Goal: Transaction & Acquisition: Subscribe to service/newsletter

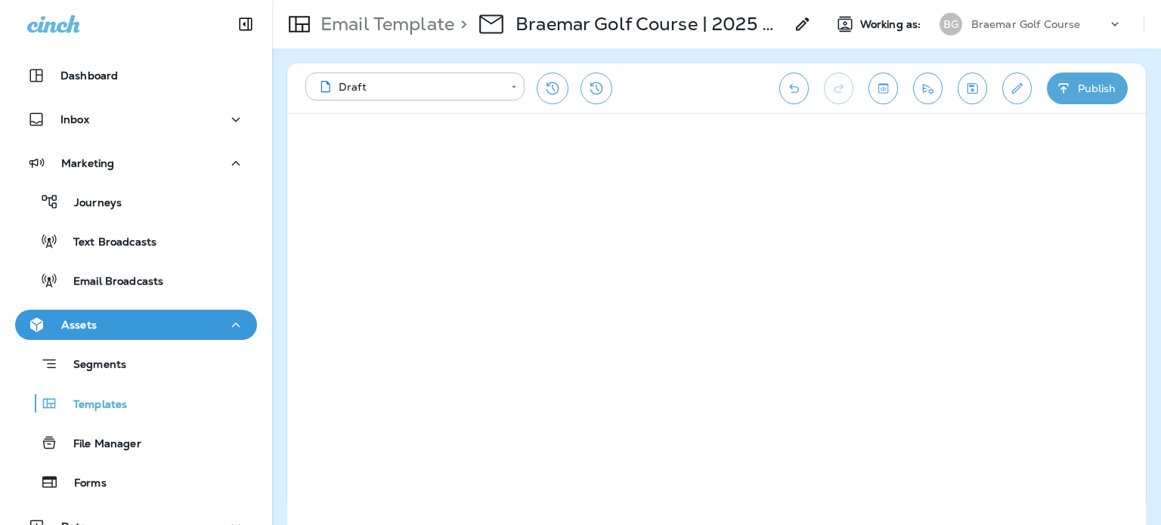
click at [1028, 23] on p "Braemar Golf Course" at bounding box center [1026, 24] width 110 height 12
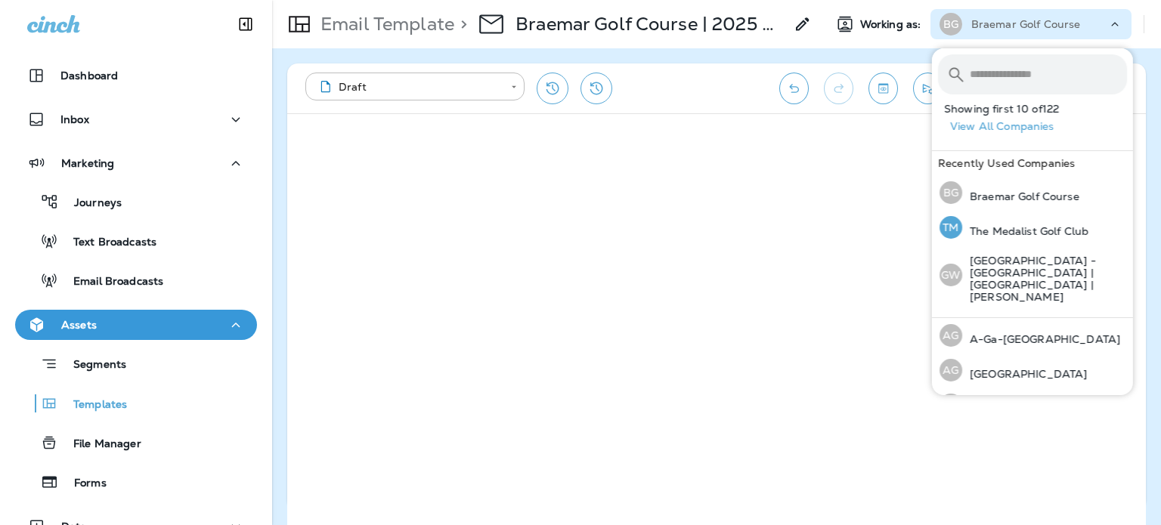
click at [1049, 229] on p "The Medalist Golf Club" at bounding box center [1025, 231] width 126 height 12
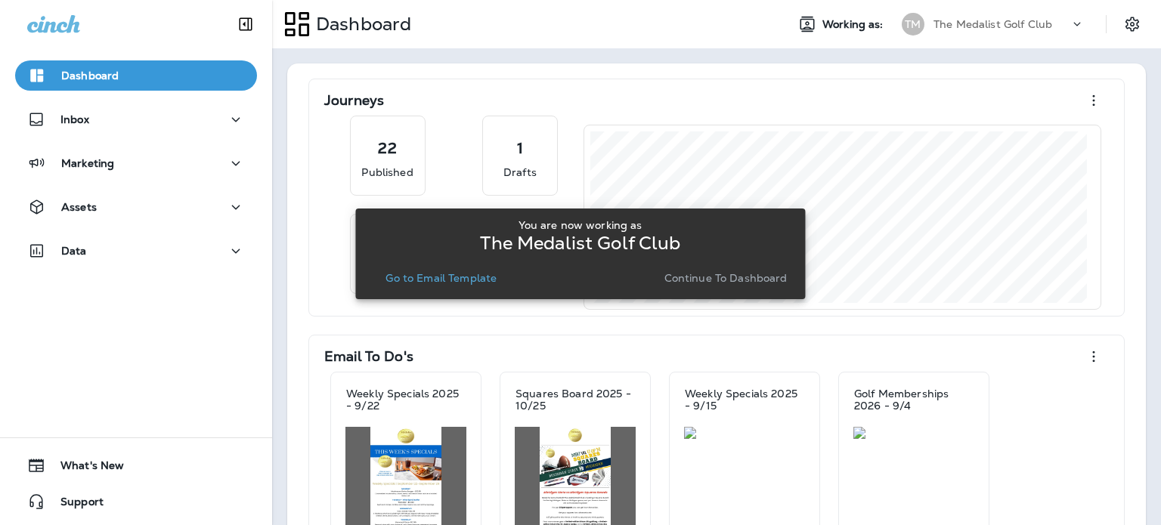
click at [392, 456] on div "You are now working as The Medalist Golf Club Go to Email Template Continue to …" at bounding box center [580, 253] width 450 height 507
click at [426, 386] on div "You are now working as The Medalist Golf Club Go to Email Template Continue to …" at bounding box center [580, 253] width 450 height 507
click at [477, 279] on p "Go to Email Template" at bounding box center [441, 278] width 111 height 12
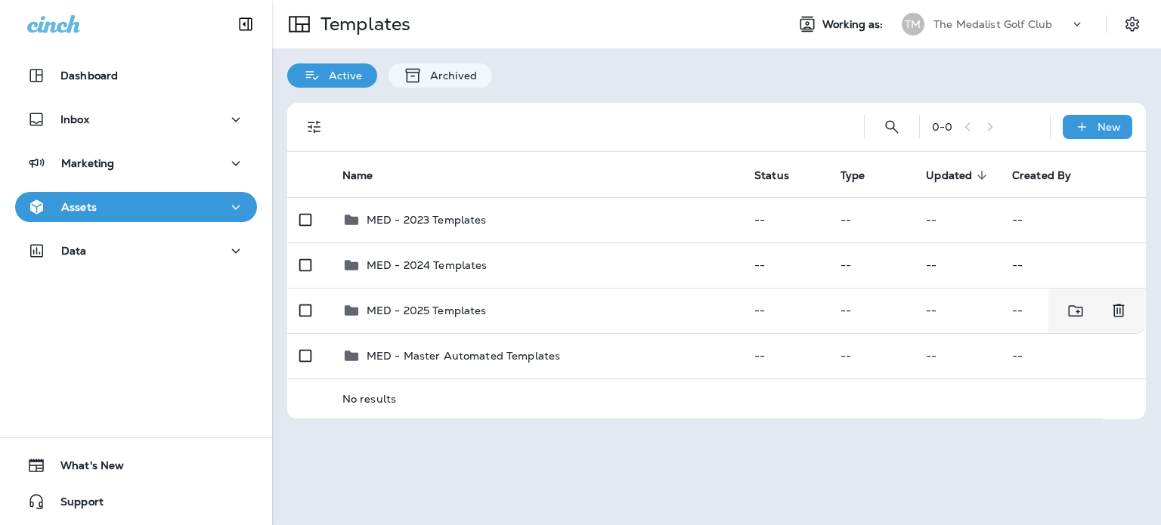
click at [390, 321] on td "MED - 2025 Templates" at bounding box center [536, 310] width 412 height 45
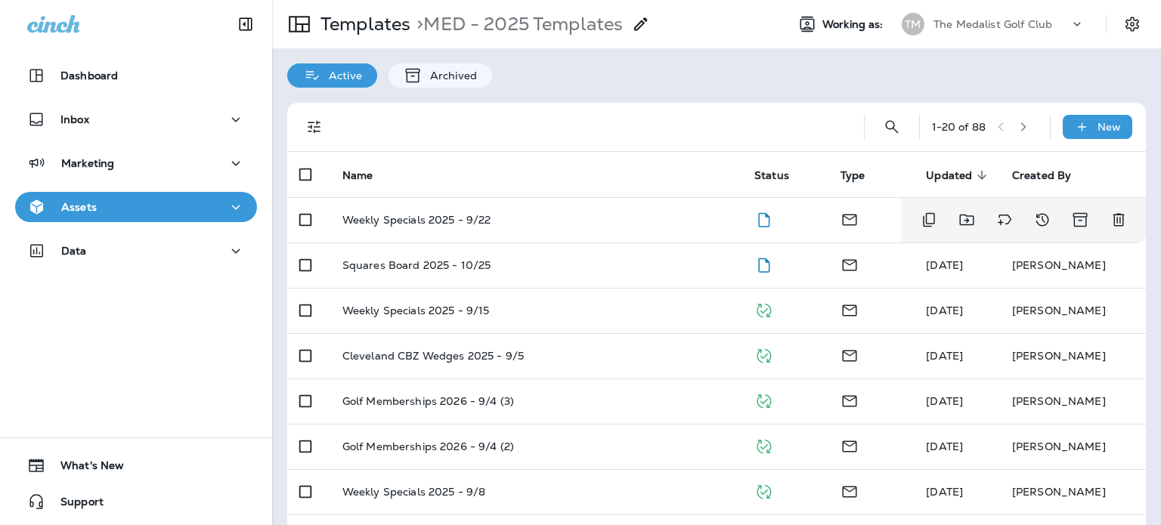
click at [569, 232] on td "Weekly Specials 2025 - 9/22" at bounding box center [536, 219] width 412 height 45
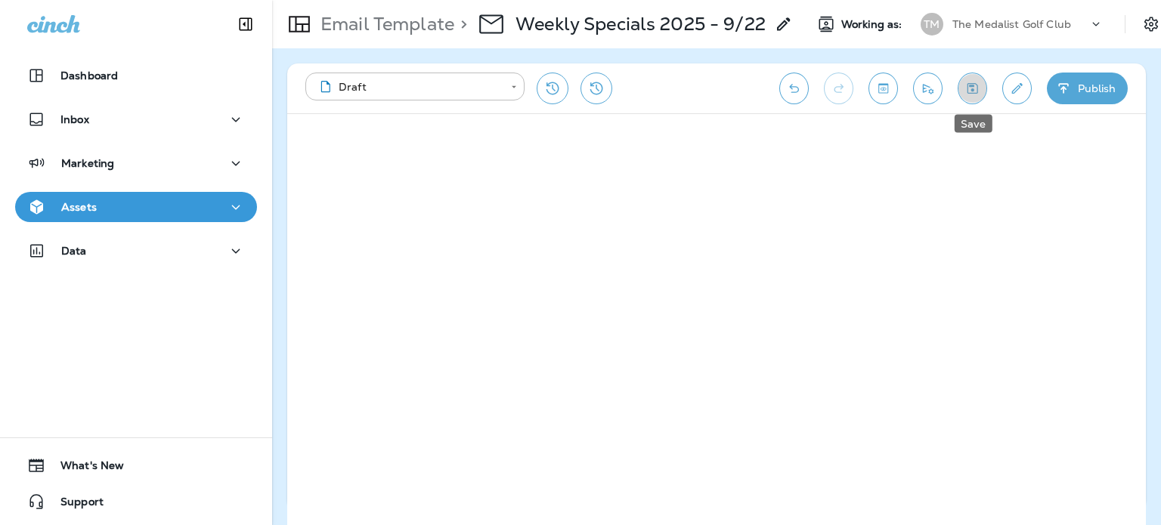
click at [968, 81] on icon "Save" at bounding box center [973, 88] width 16 height 15
click at [927, 81] on icon "Send test email" at bounding box center [928, 88] width 16 height 15
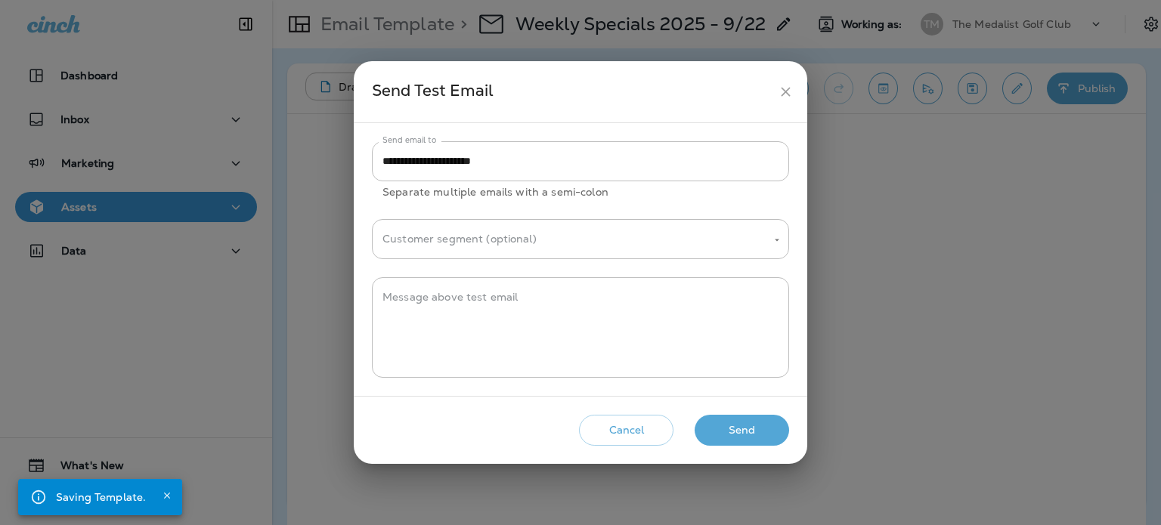
click at [777, 426] on button "Send" at bounding box center [742, 430] width 94 height 31
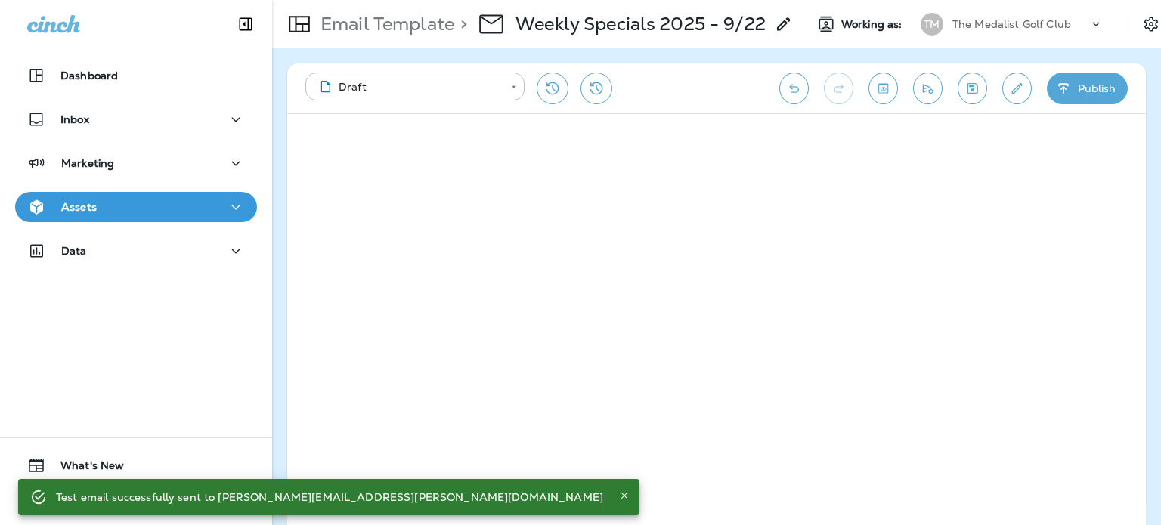
click at [1000, 23] on p "The Medalist Golf Club" at bounding box center [1012, 24] width 119 height 12
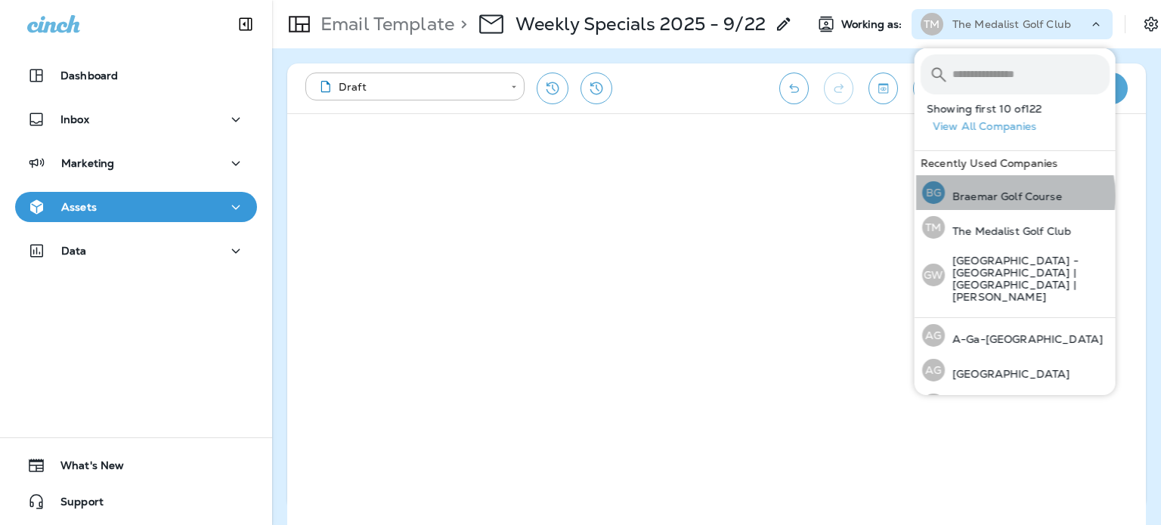
click at [1014, 196] on p "Braemar Golf Course" at bounding box center [1003, 197] width 117 height 12
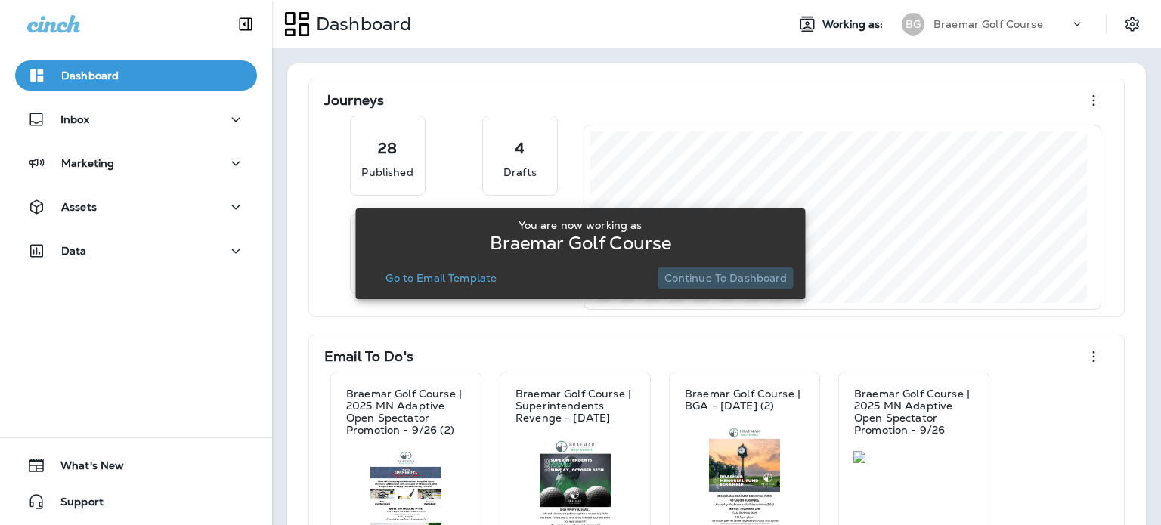
click at [741, 280] on p "Continue to Dashboard" at bounding box center [725, 278] width 123 height 12
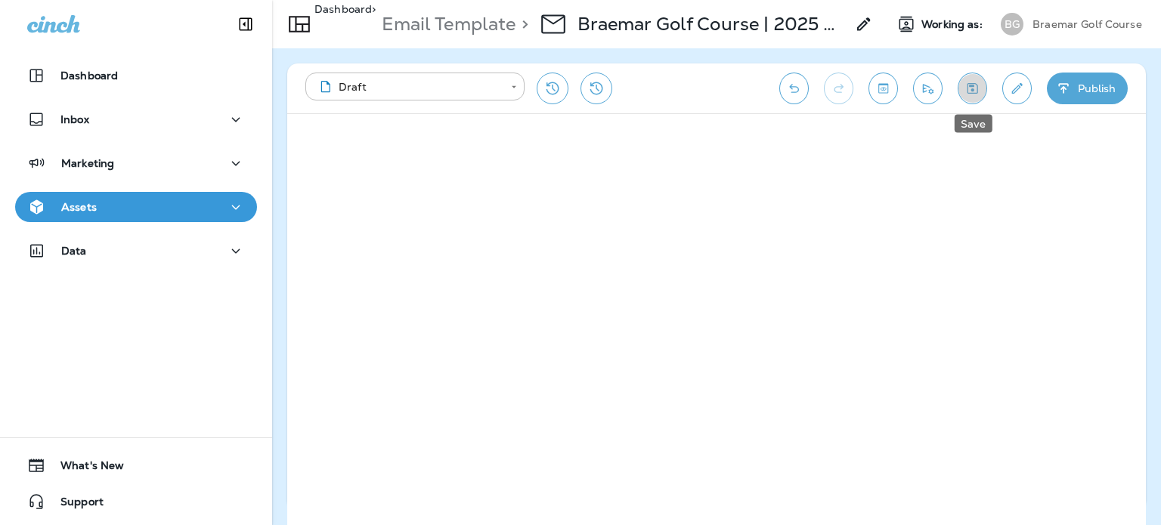
click at [961, 85] on button "Save" at bounding box center [972, 89] width 29 height 32
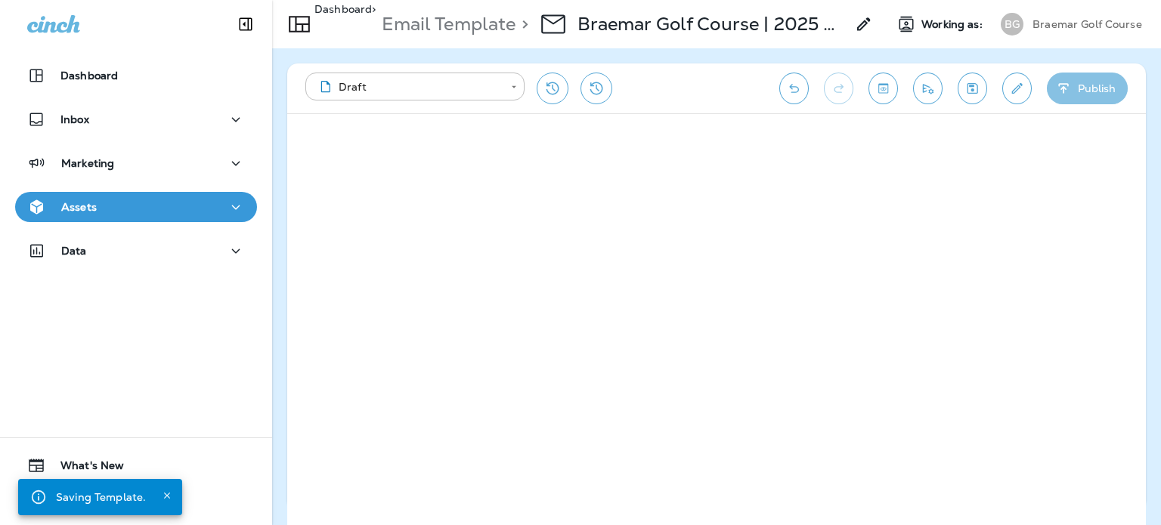
click at [1104, 96] on button "Publish" at bounding box center [1087, 89] width 81 height 32
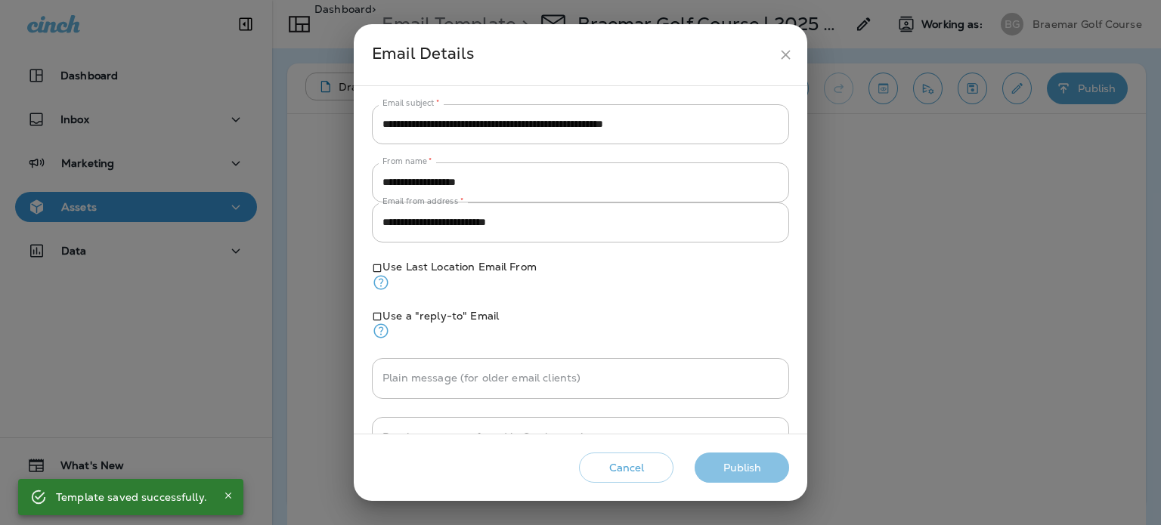
click at [749, 453] on button "Publish" at bounding box center [742, 468] width 94 height 31
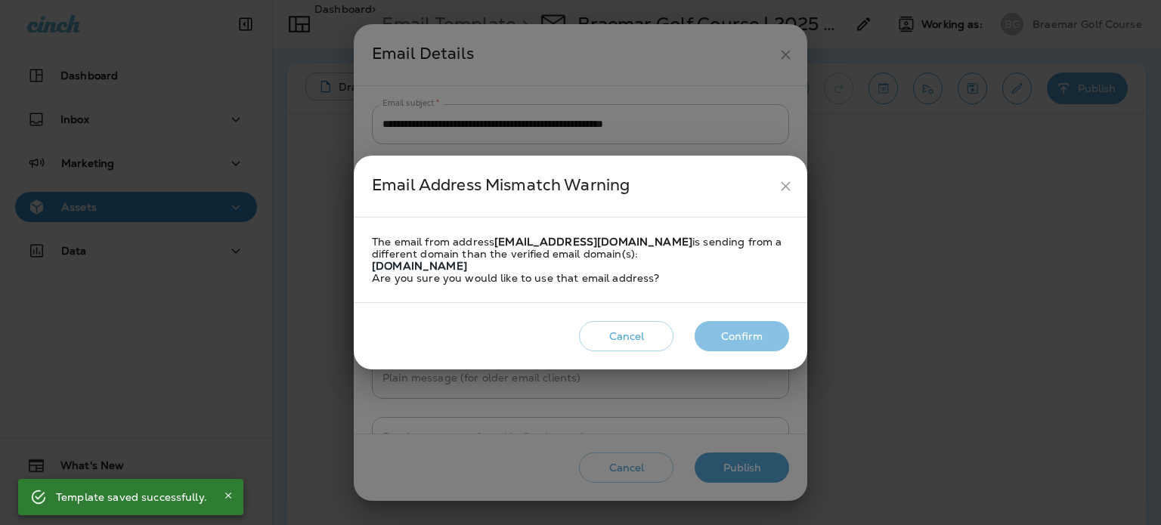
click at [757, 336] on button "Confirm" at bounding box center [742, 336] width 94 height 31
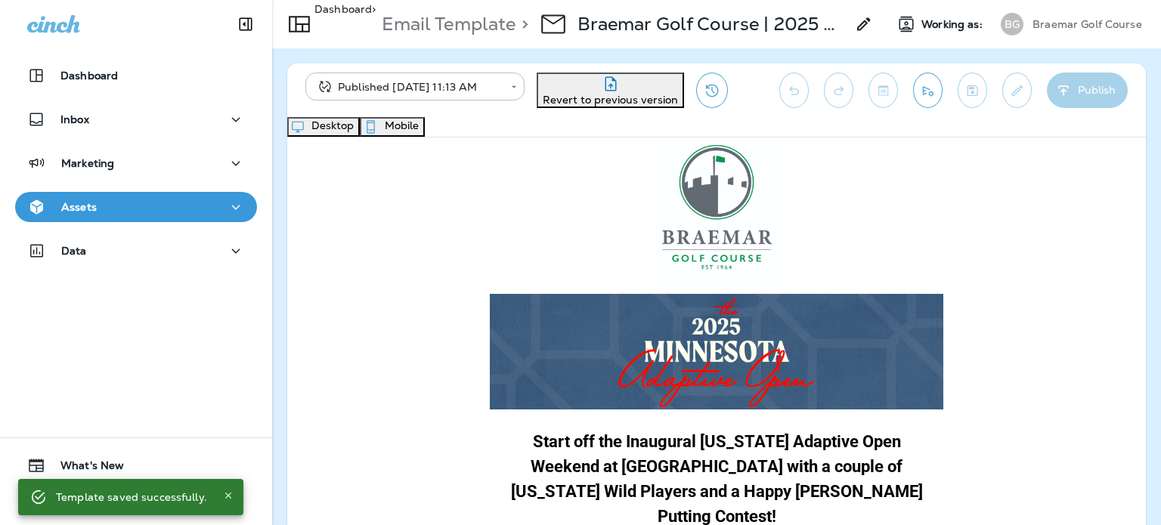
click at [1092, 28] on p "Braemar Golf Course" at bounding box center [1088, 24] width 110 height 12
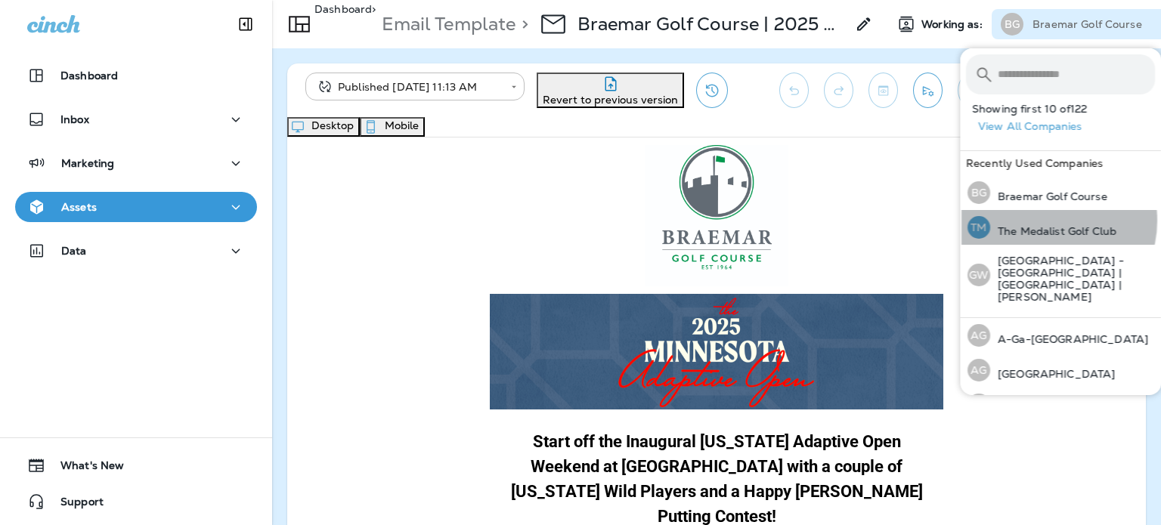
click at [1045, 221] on div "TM The Medalist Golf Club" at bounding box center [1042, 227] width 161 height 35
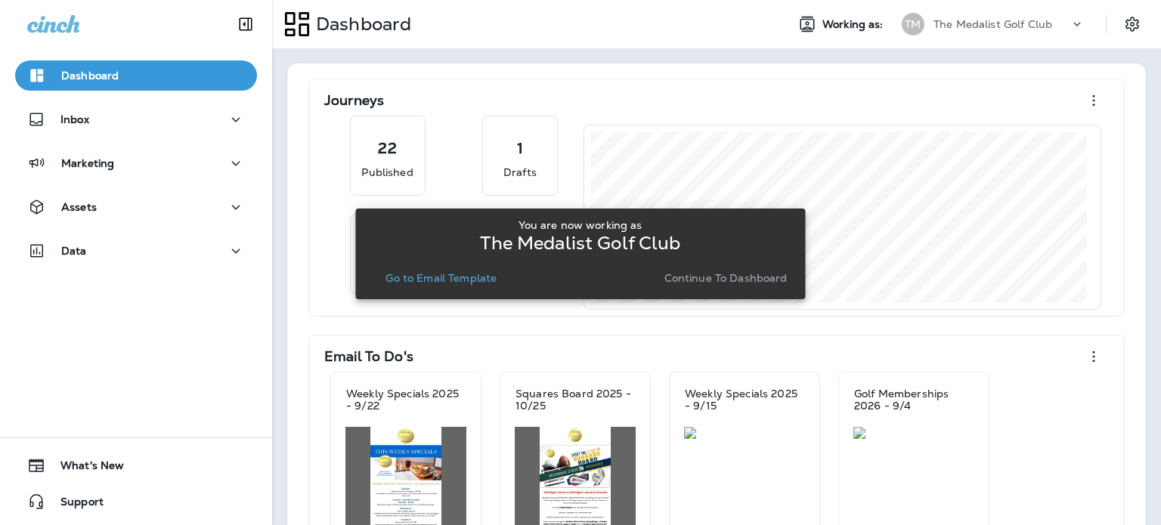
click at [409, 468] on div "You are now working as The Medalist Golf Club Go to Email Template Continue to …" at bounding box center [580, 253] width 450 height 507
click at [404, 388] on div "You are now working as The Medalist Golf Club Go to Email Template Continue to …" at bounding box center [580, 253] width 450 height 507
click at [477, 280] on p "Go to Email Template" at bounding box center [441, 278] width 111 height 12
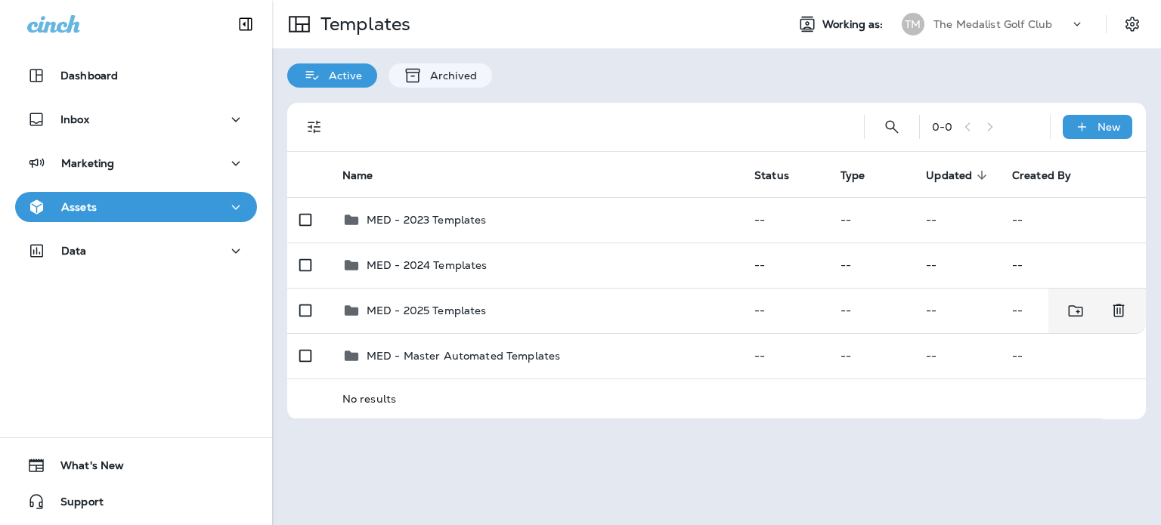
click at [531, 327] on td "MED - 2025 Templates" at bounding box center [536, 310] width 412 height 45
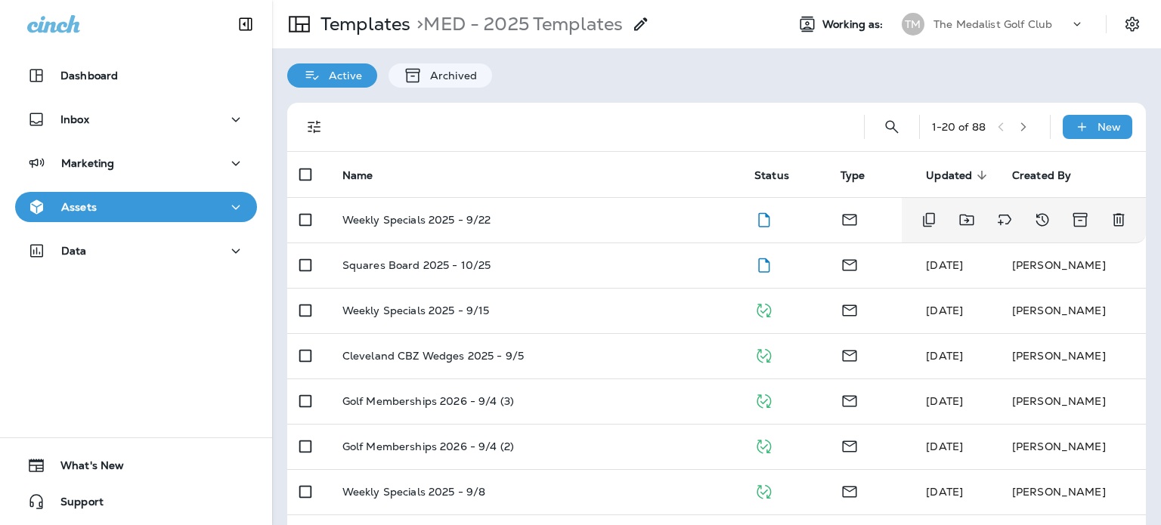
click at [485, 211] on td "Weekly Specials 2025 - 9/22" at bounding box center [536, 219] width 412 height 45
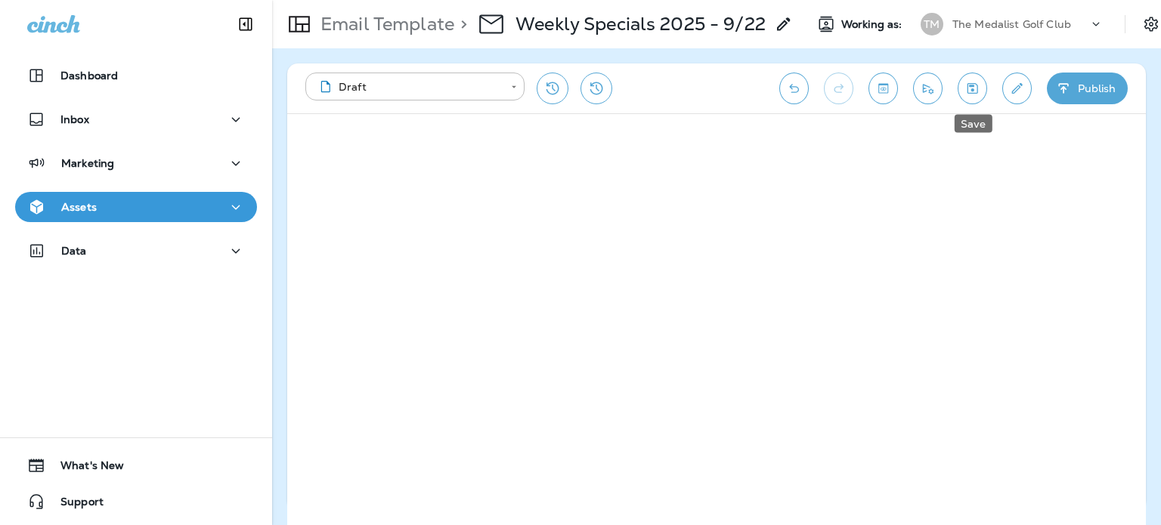
click at [969, 82] on icon "Save" at bounding box center [973, 88] width 16 height 15
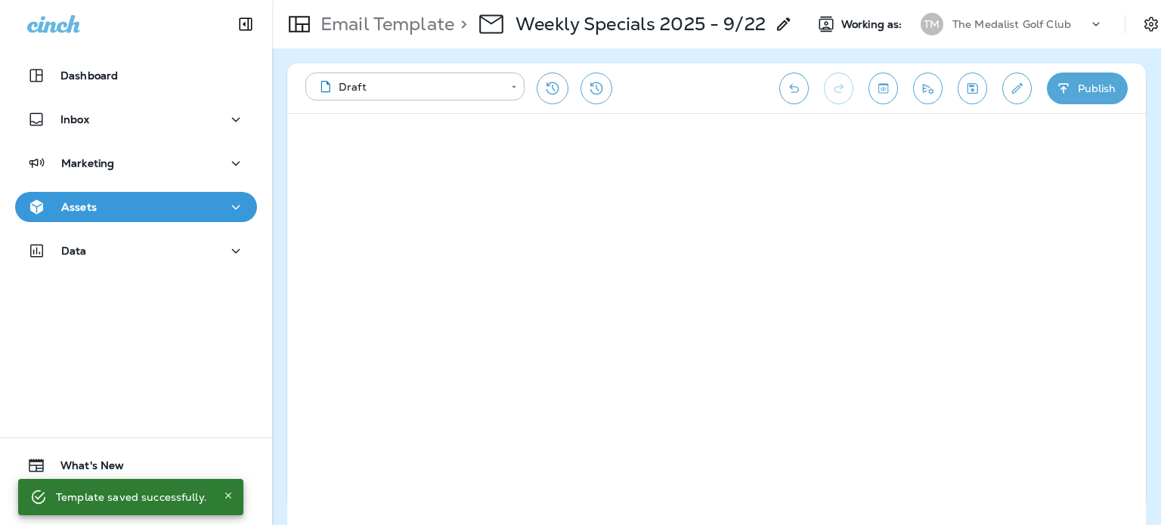
click at [1089, 84] on button "Publish" at bounding box center [1087, 89] width 81 height 32
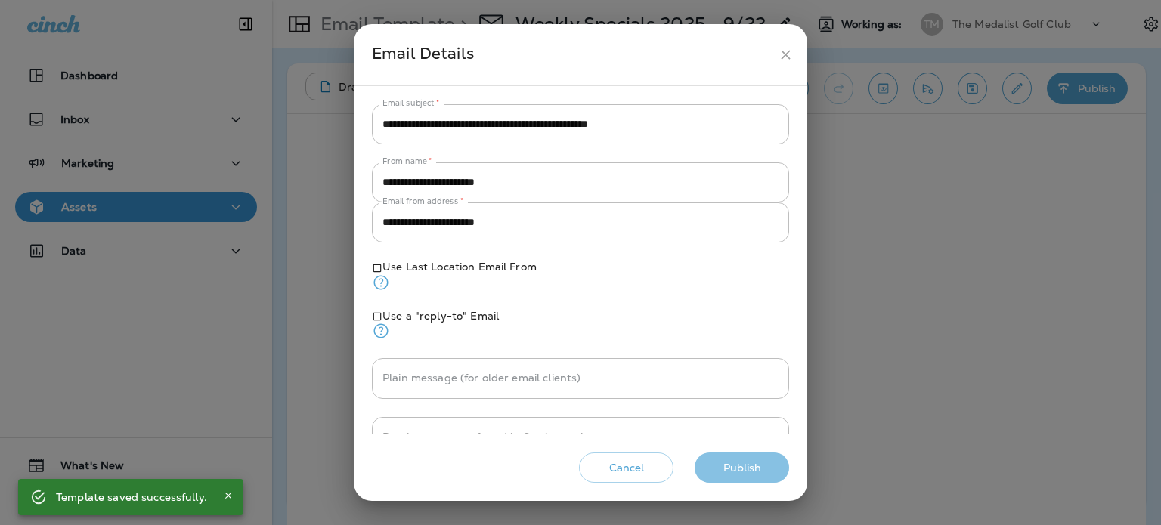
click at [765, 459] on button "Publish" at bounding box center [742, 468] width 94 height 31
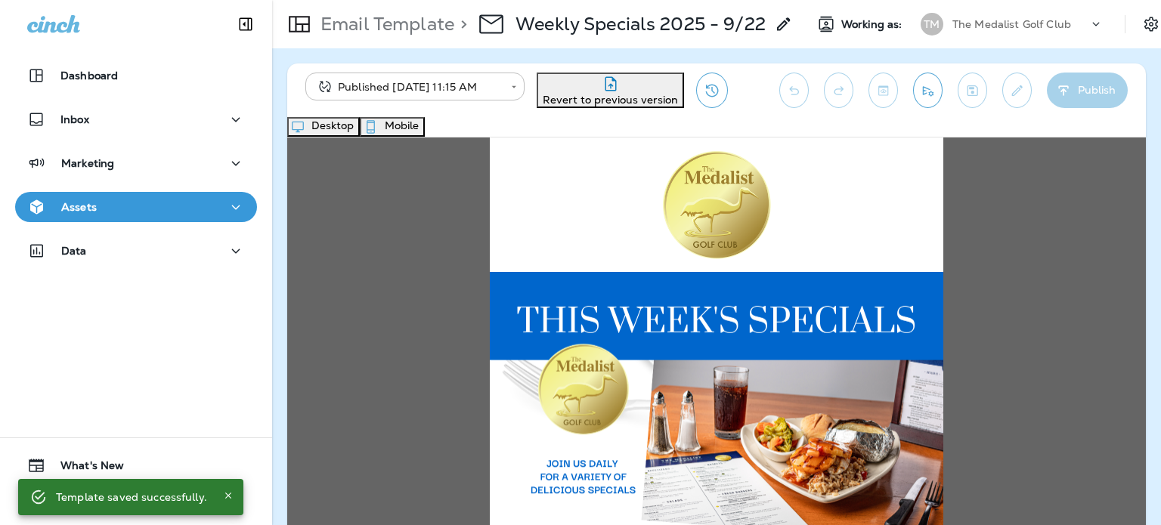
scroll to position [302, 0]
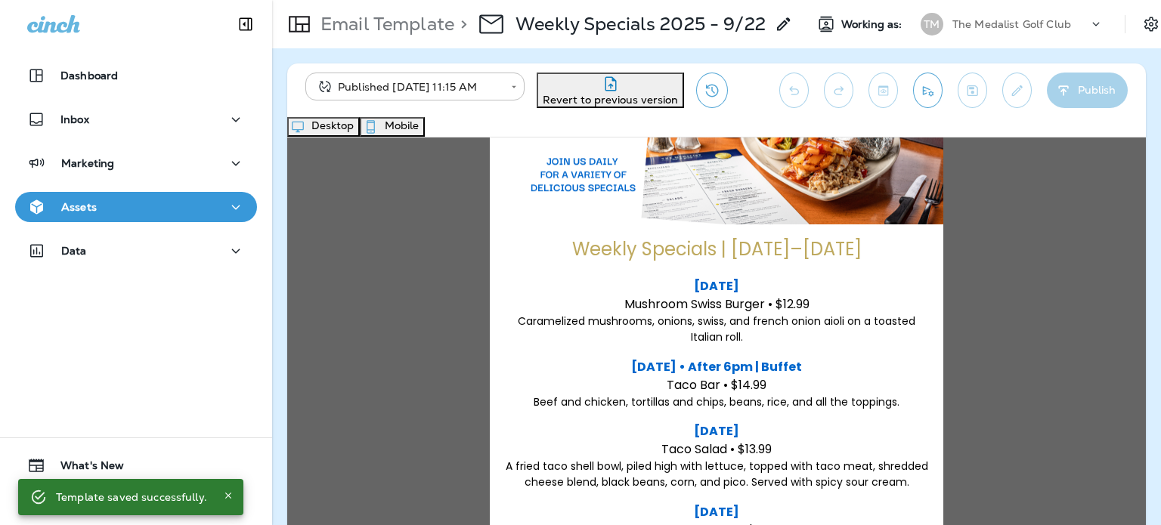
click at [426, 20] on p "Email Template" at bounding box center [384, 24] width 140 height 23
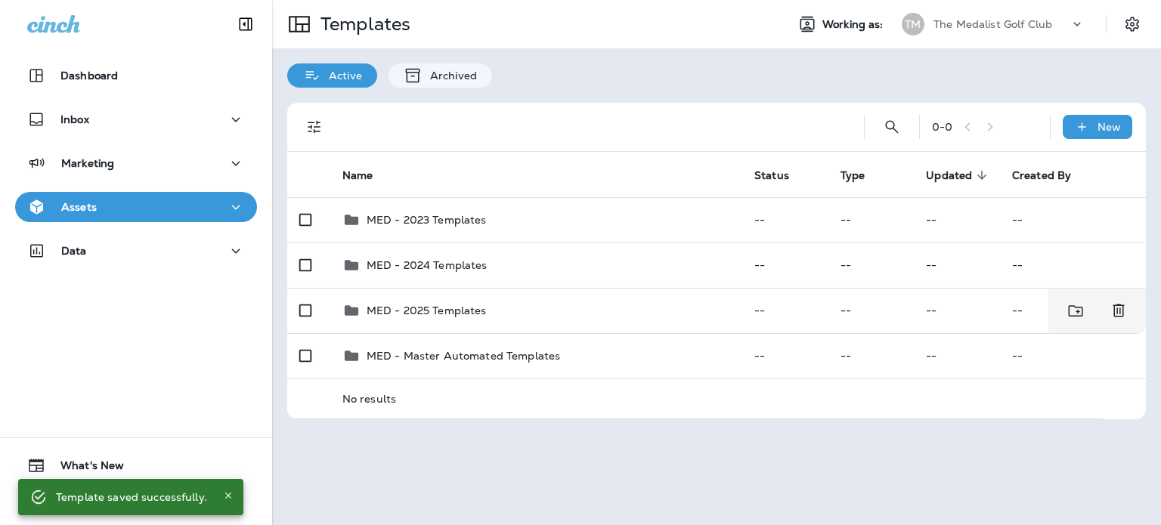
click at [602, 314] on div "MED - 2025 Templates" at bounding box center [536, 311] width 388 height 18
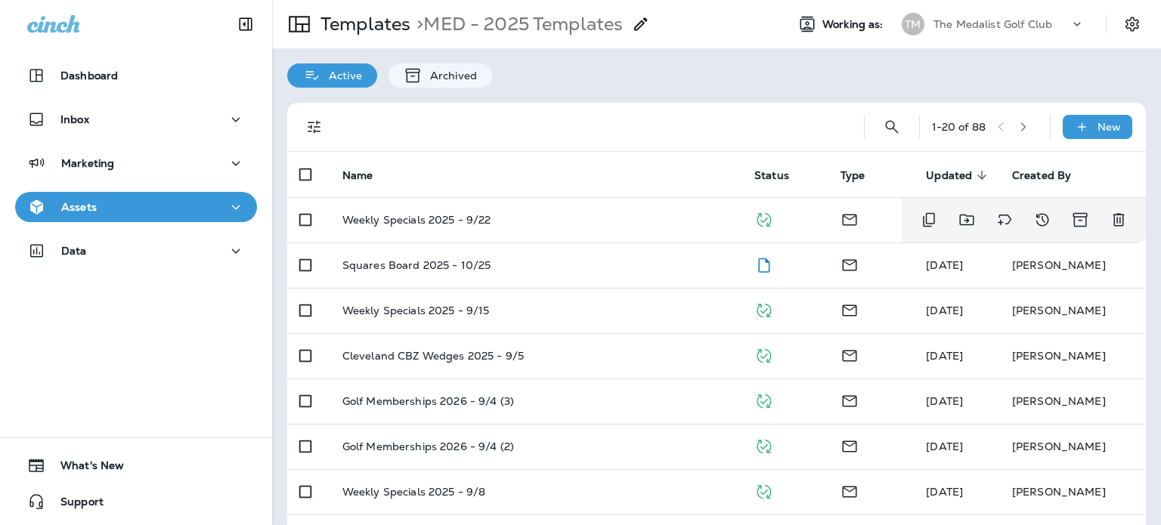
click at [616, 223] on div "Weekly Specials 2025 - 9/22" at bounding box center [536, 220] width 388 height 12
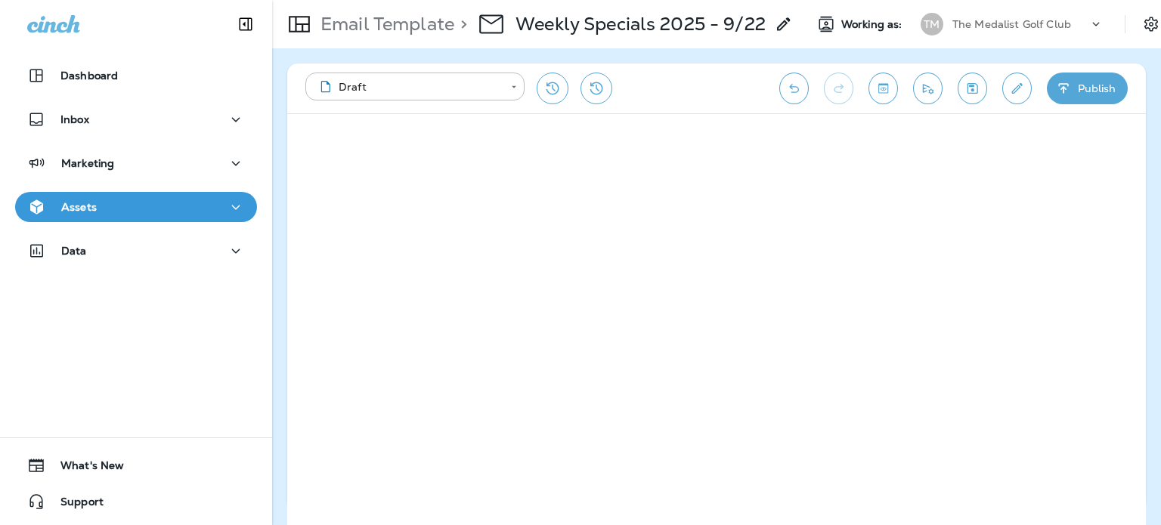
click at [1103, 93] on button "Publish" at bounding box center [1087, 89] width 81 height 32
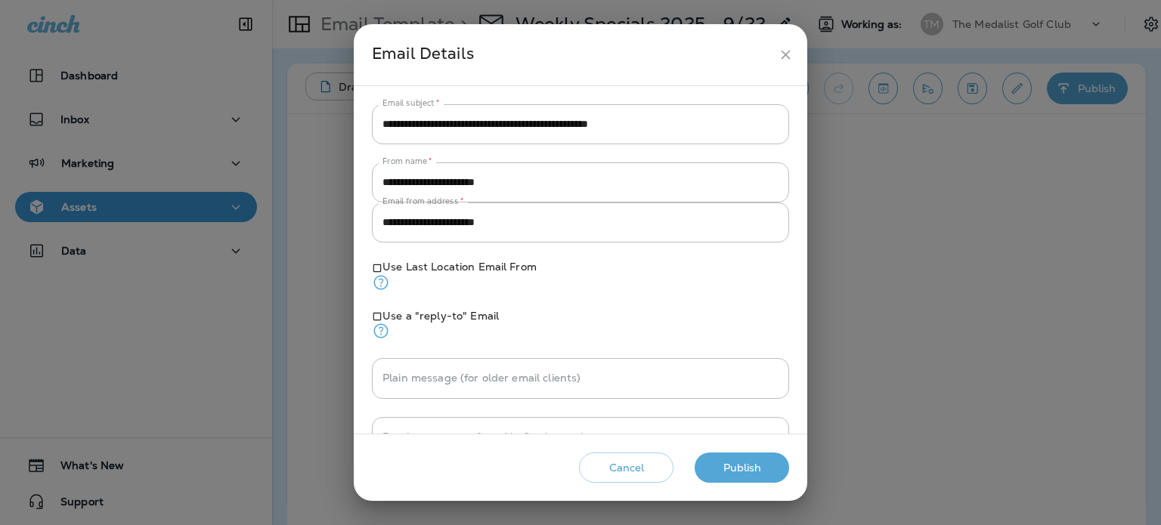
click at [726, 453] on button "Publish" at bounding box center [742, 468] width 94 height 31
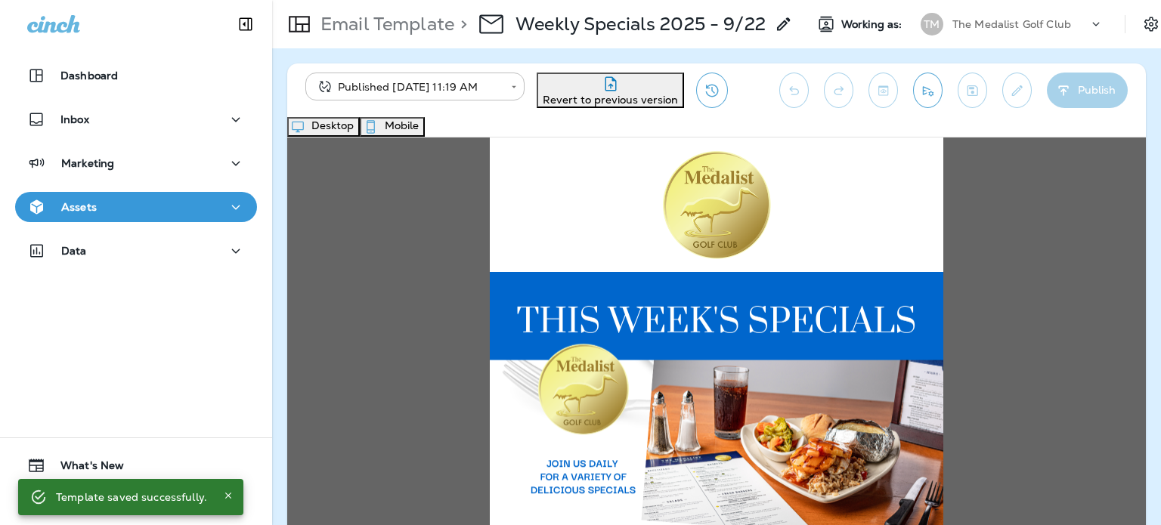
click at [194, 164] on div "Marketing" at bounding box center [136, 163] width 218 height 19
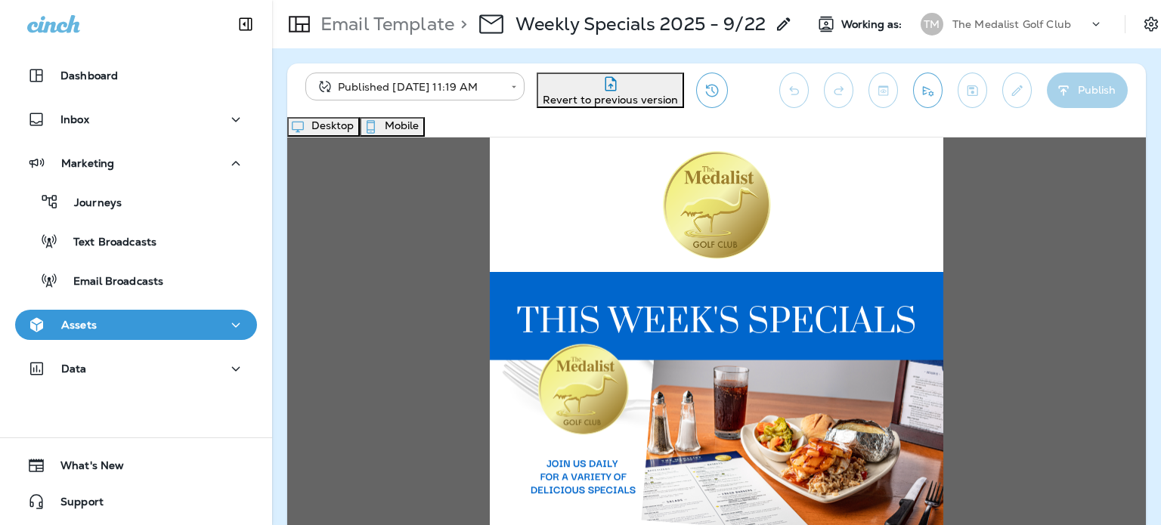
click at [90, 283] on p "Email Broadcasts" at bounding box center [110, 282] width 105 height 14
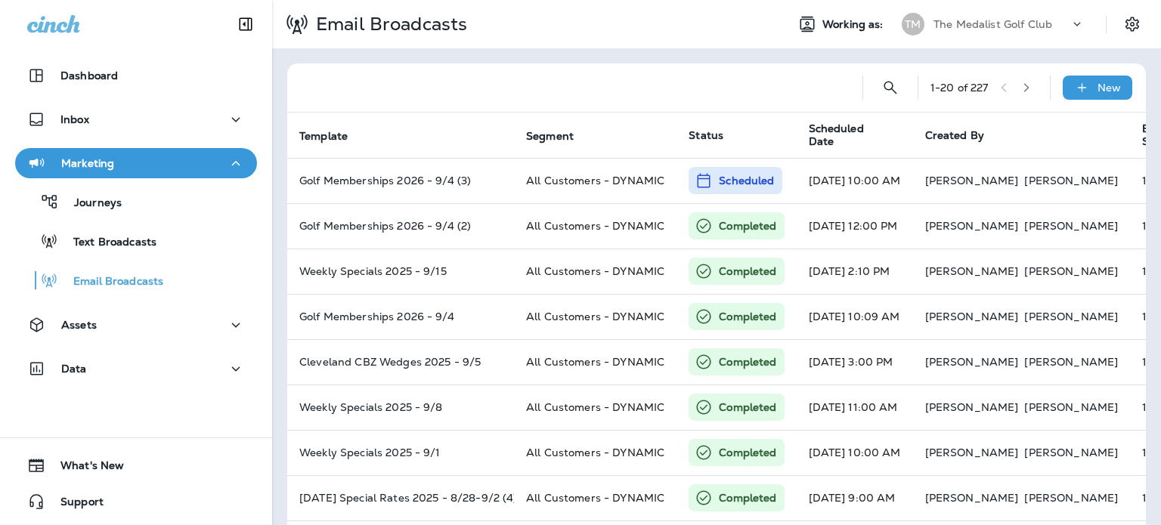
click at [1075, 93] on icon at bounding box center [1082, 87] width 16 height 15
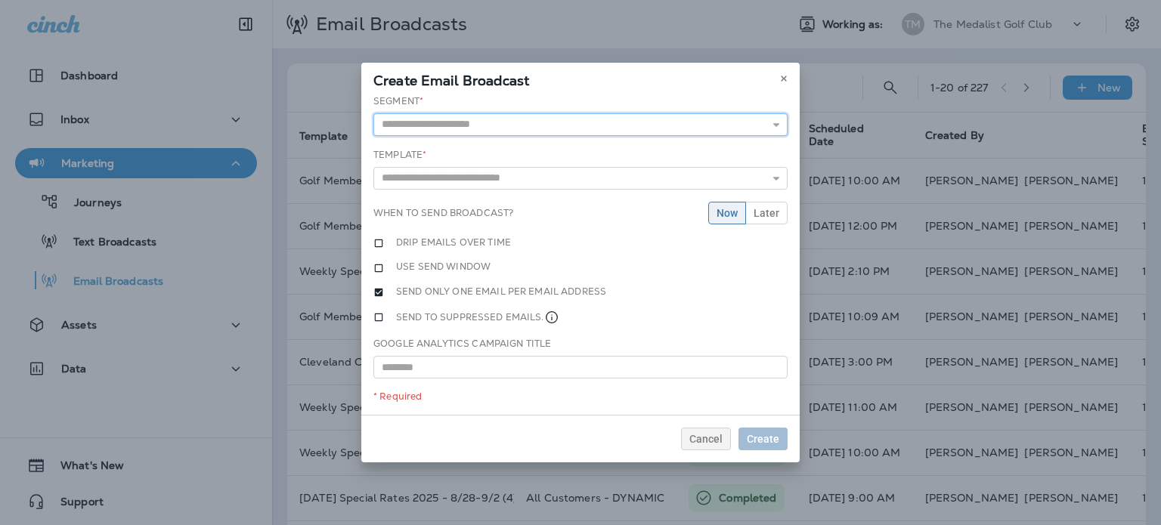
click at [649, 113] on input "text" at bounding box center [580, 124] width 414 height 23
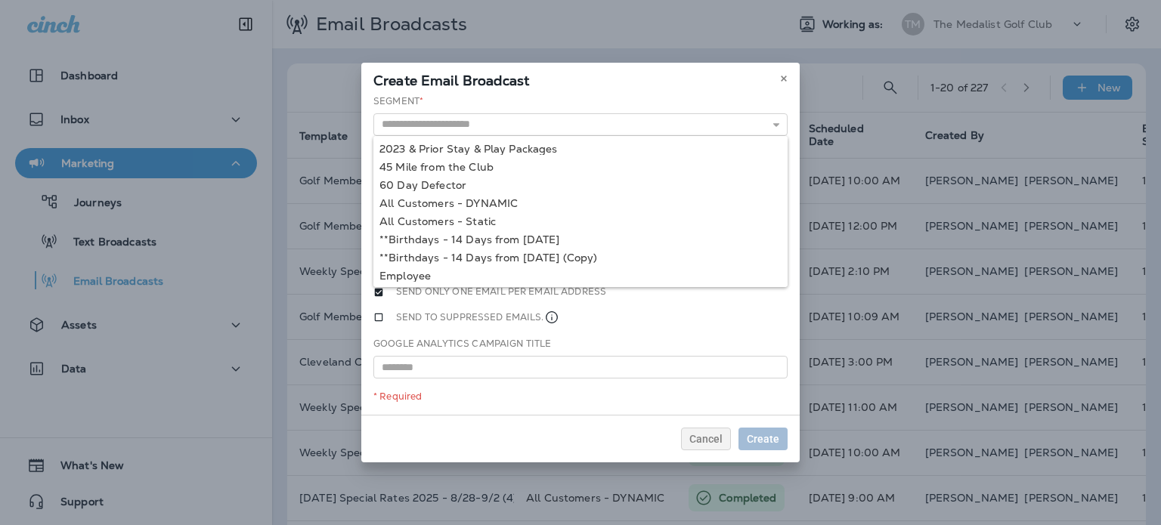
type input "**********"
click at [529, 192] on div "**********" at bounding box center [580, 254] width 438 height 321
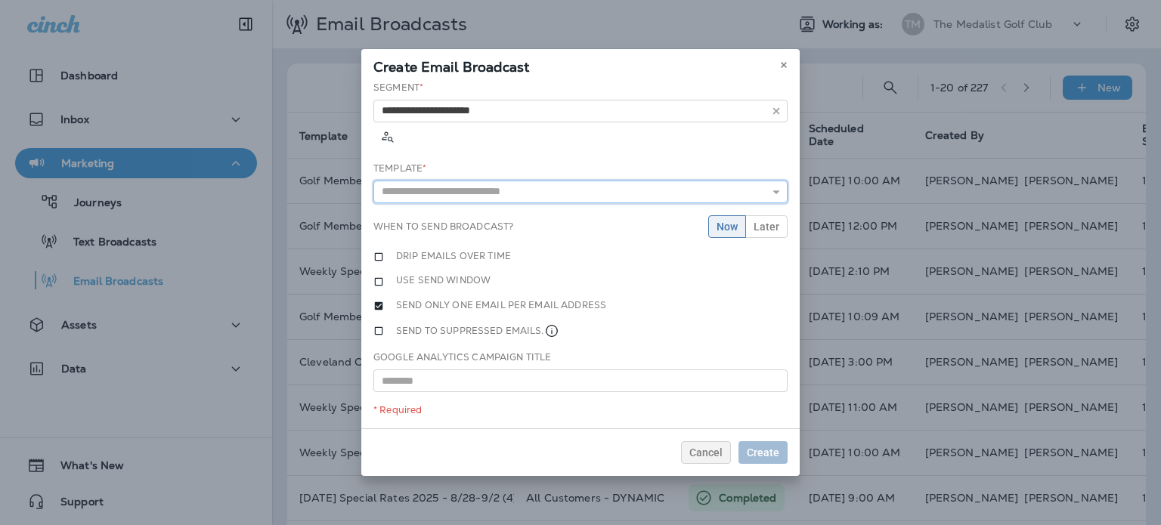
click at [526, 181] on input "text" at bounding box center [580, 192] width 414 height 23
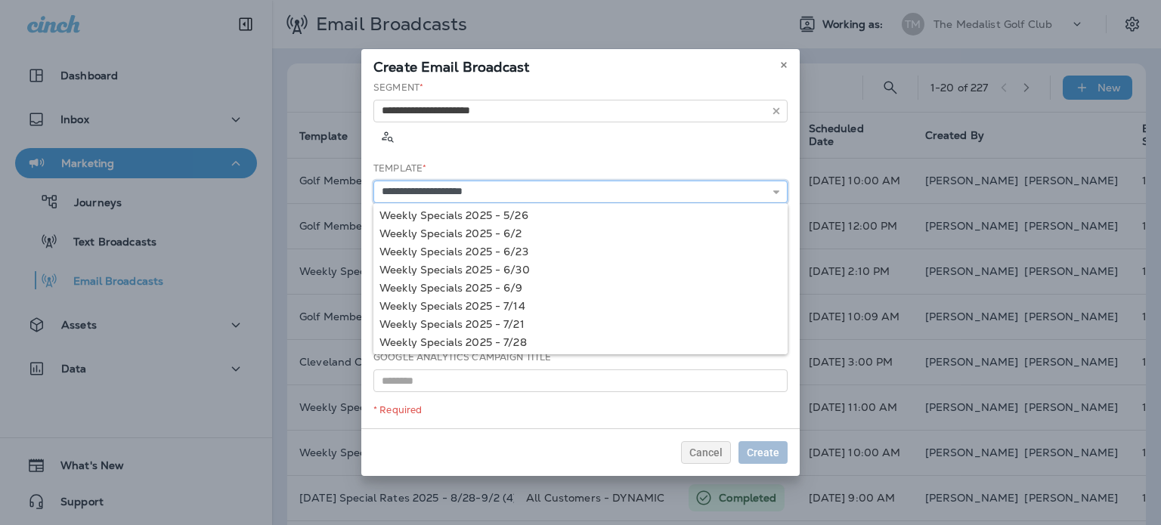
scroll to position [200, 0]
type input "**********"
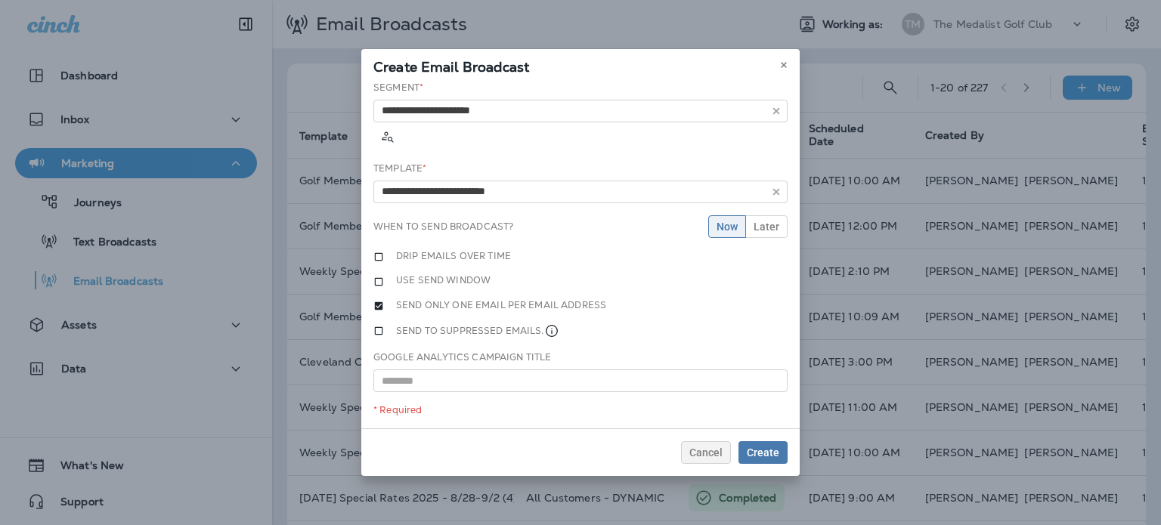
click at [513, 305] on div "**********" at bounding box center [580, 255] width 438 height 348
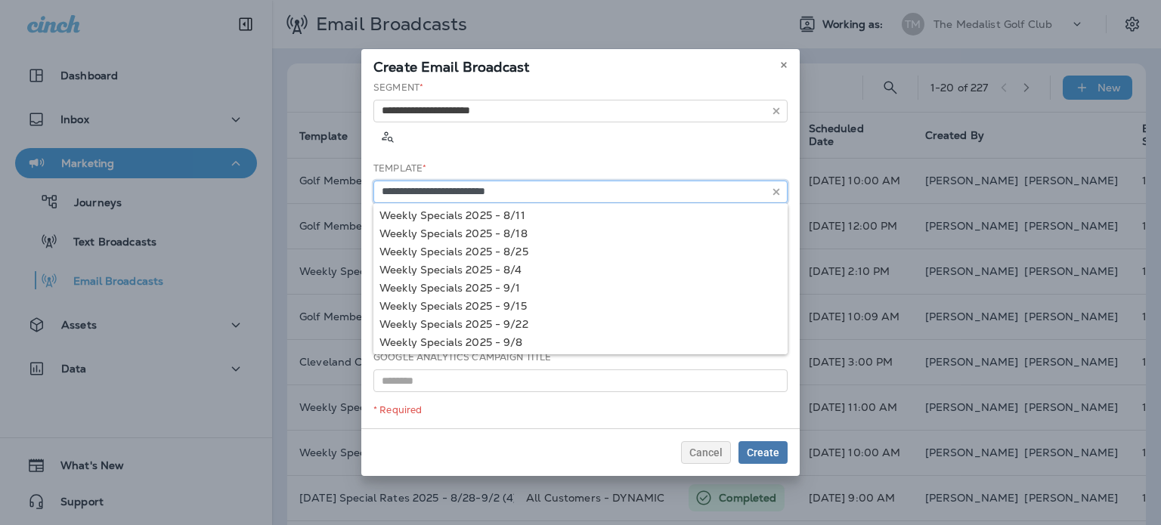
click at [518, 181] on input "**********" at bounding box center [580, 192] width 414 height 23
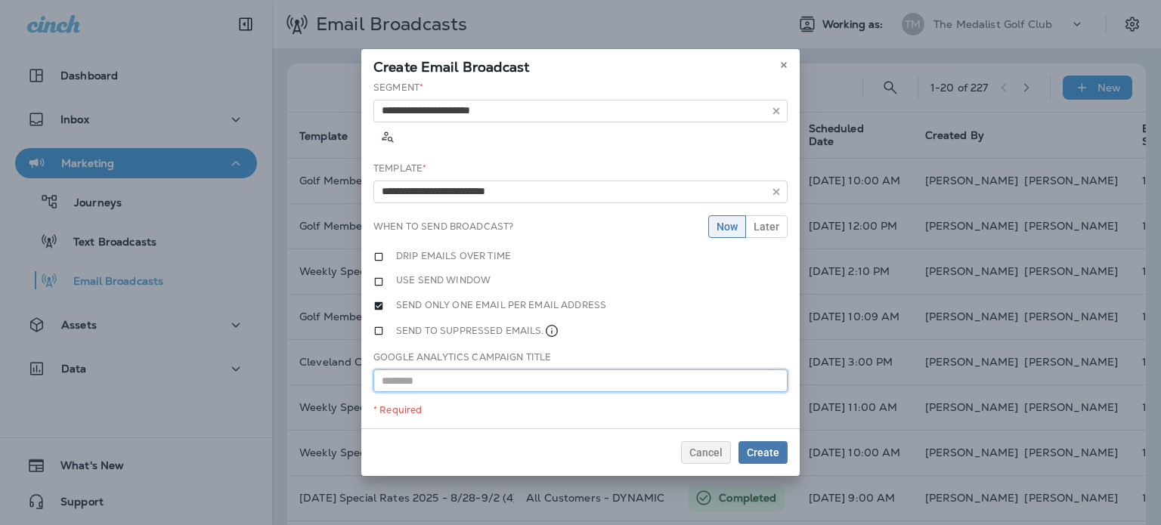
click at [453, 372] on input "text" at bounding box center [580, 381] width 414 height 23
paste input "**********"
type input "**********"
click at [760, 221] on span "Later" at bounding box center [767, 226] width 26 height 11
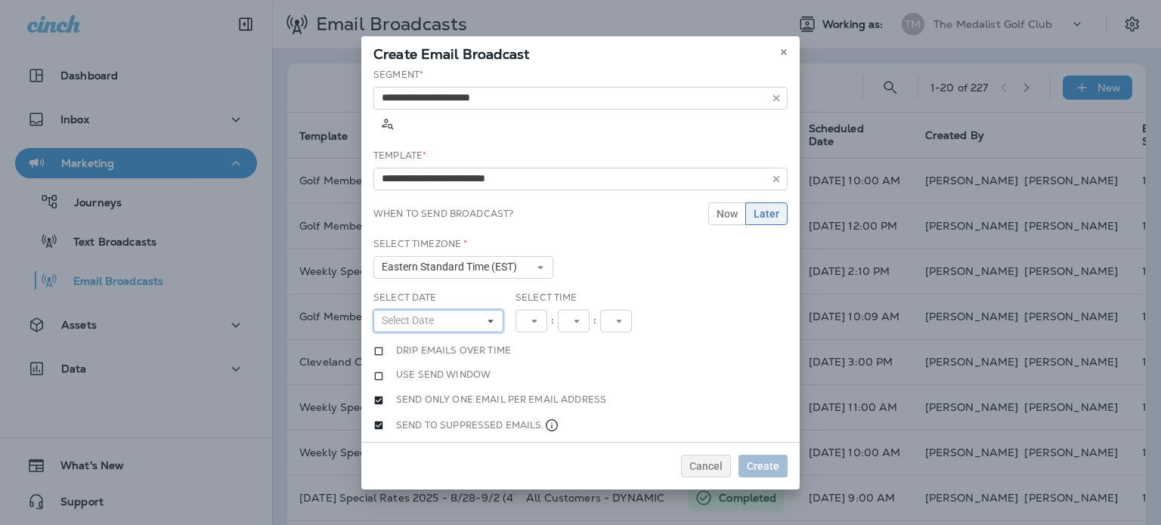
click at [445, 310] on button "Select Date" at bounding box center [438, 321] width 130 height 23
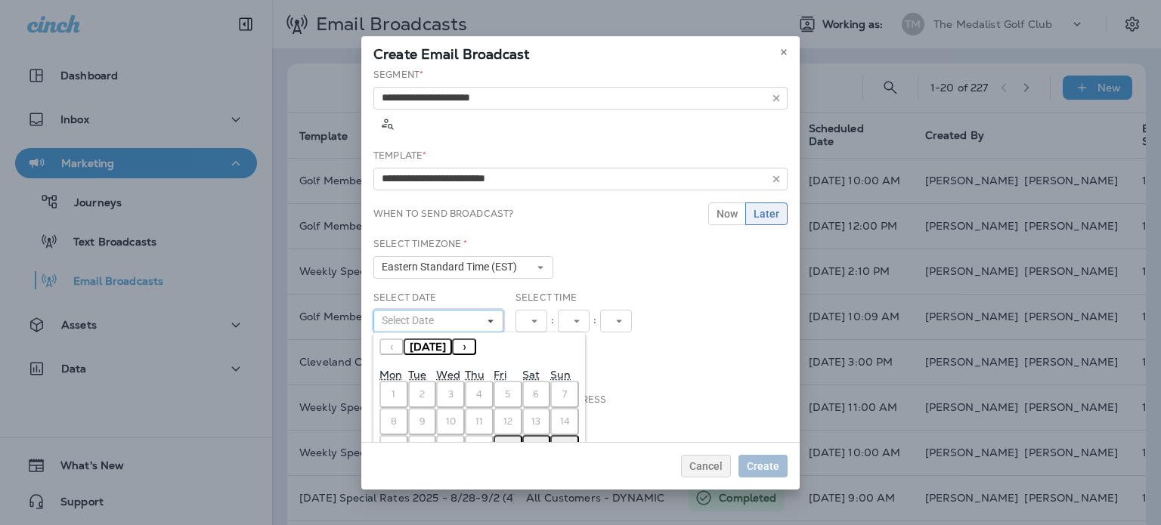
scroll to position [72, 0]
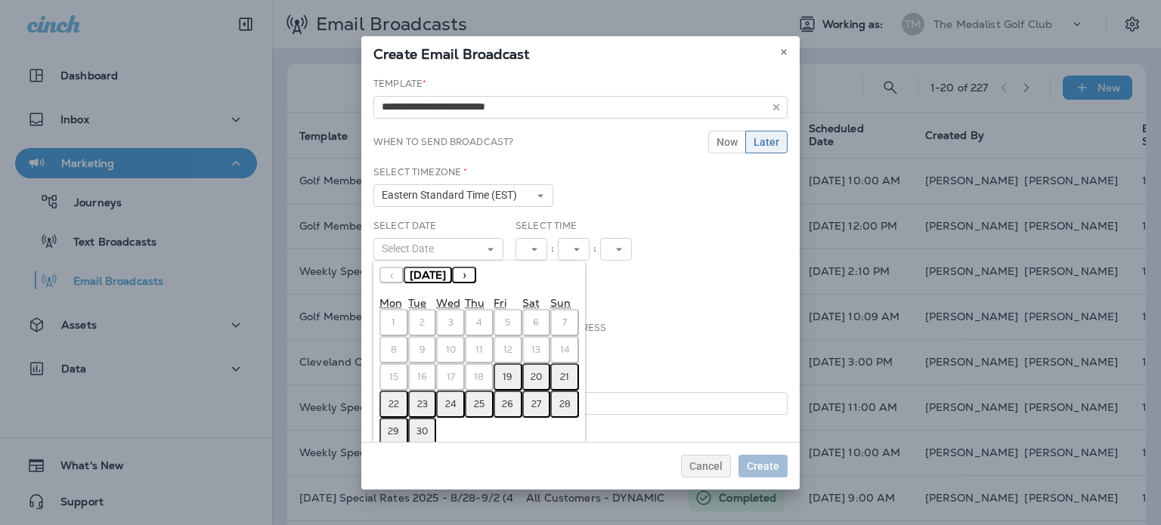
click at [395, 398] on abbr "22" at bounding box center [394, 404] width 11 height 12
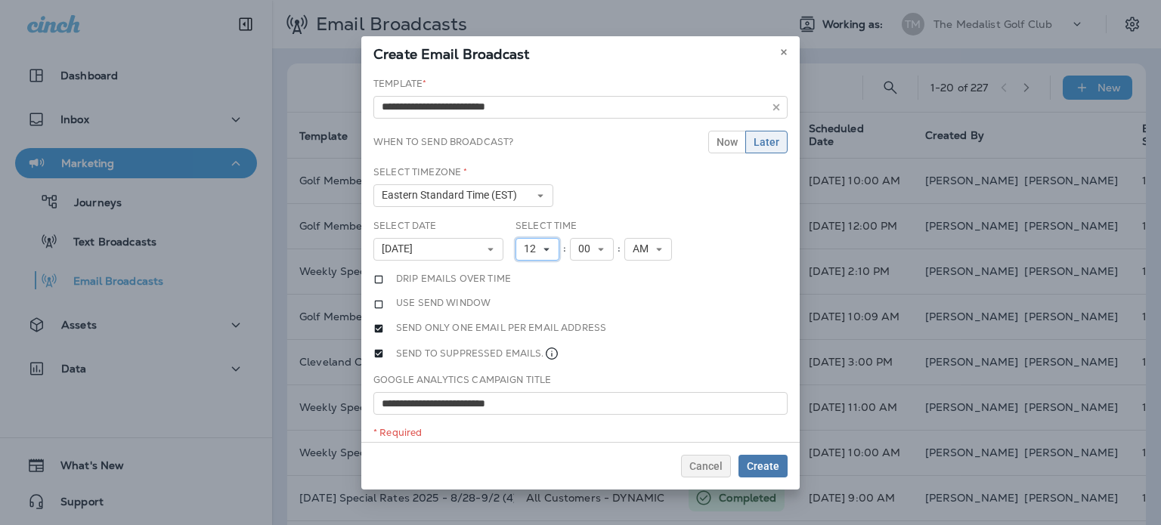
click at [521, 238] on button "12" at bounding box center [538, 249] width 44 height 23
click at [532, 451] on link "12" at bounding box center [538, 460] width 44 height 18
click at [671, 297] on div "Use send window" at bounding box center [580, 303] width 414 height 13
click at [758, 461] on span "Create" at bounding box center [763, 466] width 33 height 11
